Goal: Navigation & Orientation: Go to known website

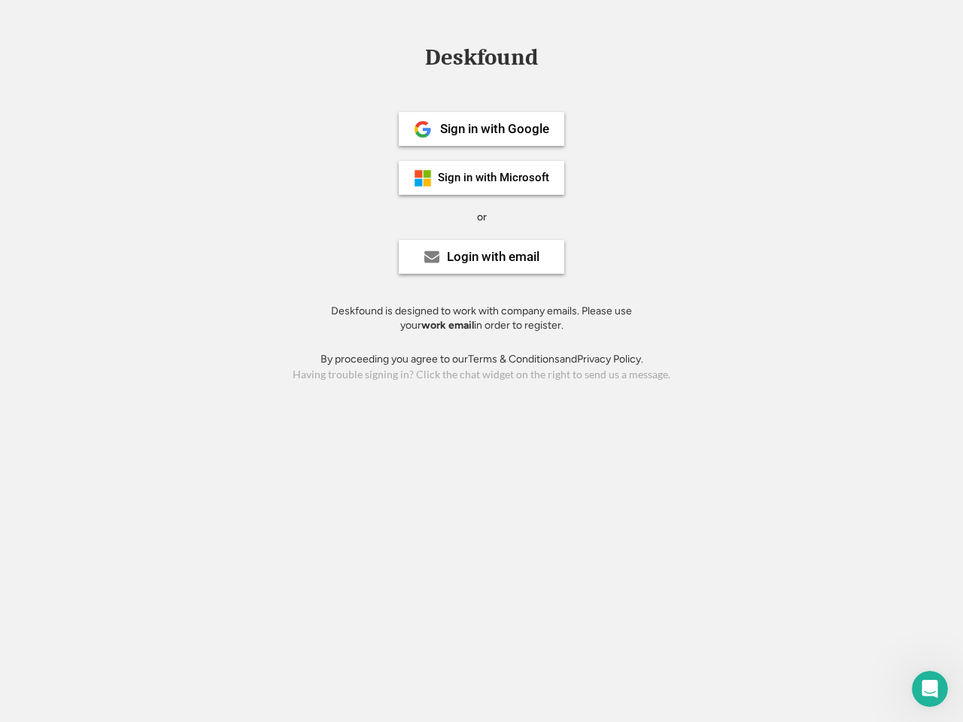
click at [482, 215] on div "or" at bounding box center [482, 217] width 10 height 15
click at [482, 60] on div "Deskfound" at bounding box center [482, 57] width 128 height 23
click at [412, 56] on div "Deskfound" at bounding box center [481, 60] width 963 height 29
click at [482, 60] on div "Deskfound" at bounding box center [482, 57] width 128 height 23
click at [482, 217] on div "or" at bounding box center [482, 217] width 10 height 15
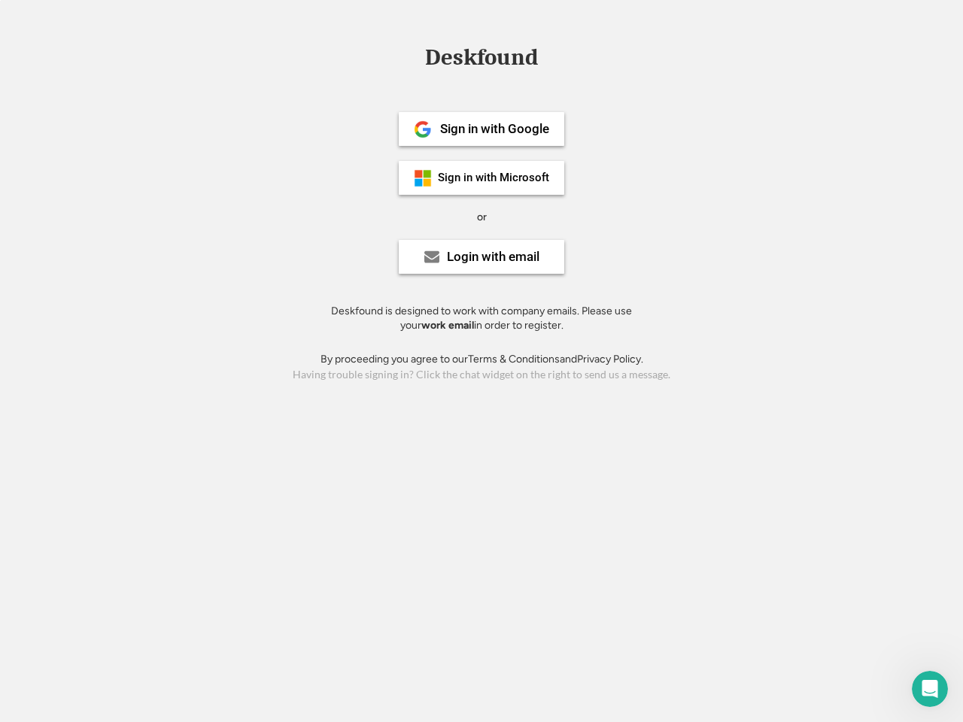
click at [482, 129] on div "Sign in with Google" at bounding box center [494, 129] width 109 height 13
click at [494, 129] on div "Sign in with Google" at bounding box center [494, 129] width 109 height 13
click at [423, 129] on img at bounding box center [423, 129] width 18 height 18
click at [482, 178] on div "Sign in with Microsoft" at bounding box center [493, 177] width 111 height 11
click at [494, 178] on div "Sign in with Microsoft" at bounding box center [493, 177] width 111 height 11
